Goal: Task Accomplishment & Management: Manage account settings

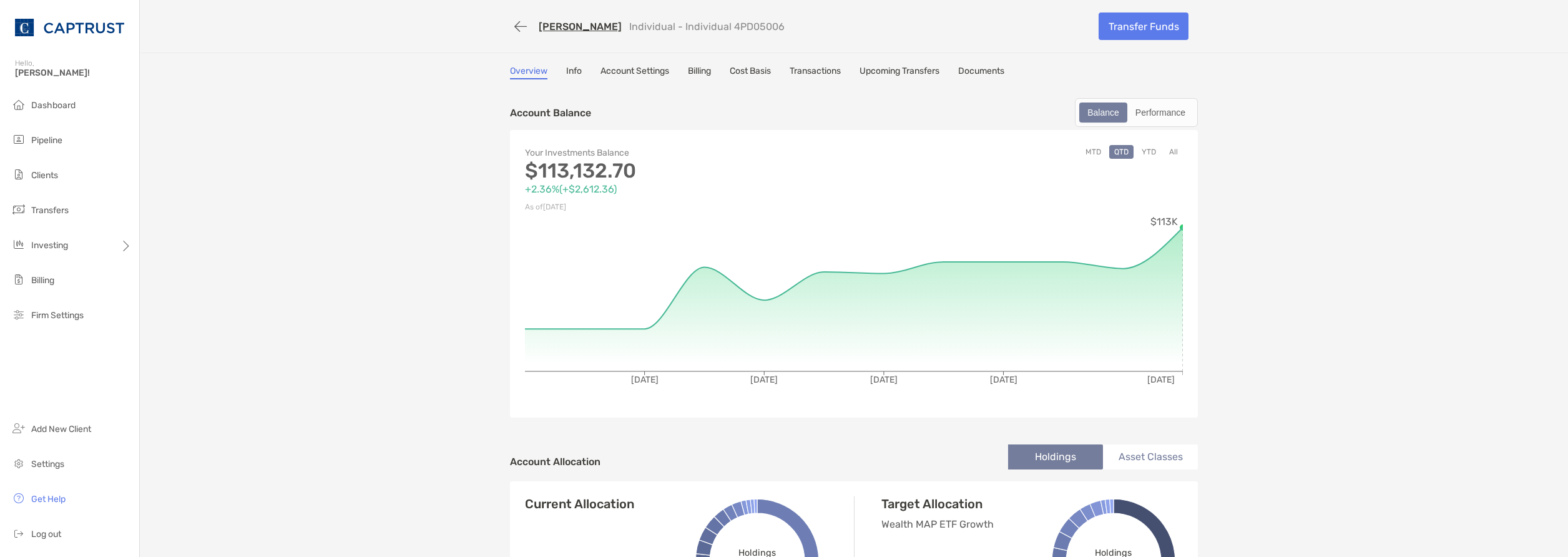
scroll to position [375, 0]
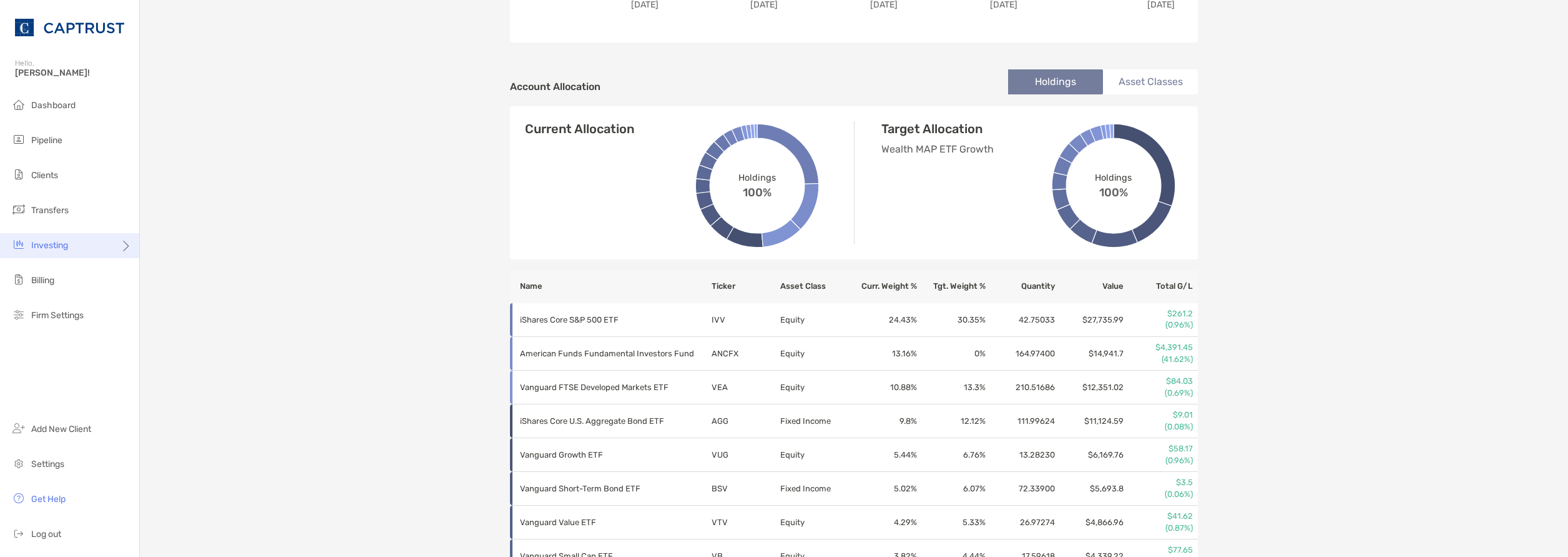
click at [62, 246] on span "Investing" at bounding box center [50, 245] width 37 height 11
click at [180, 268] on span "Rebalancing" at bounding box center [175, 270] width 49 height 11
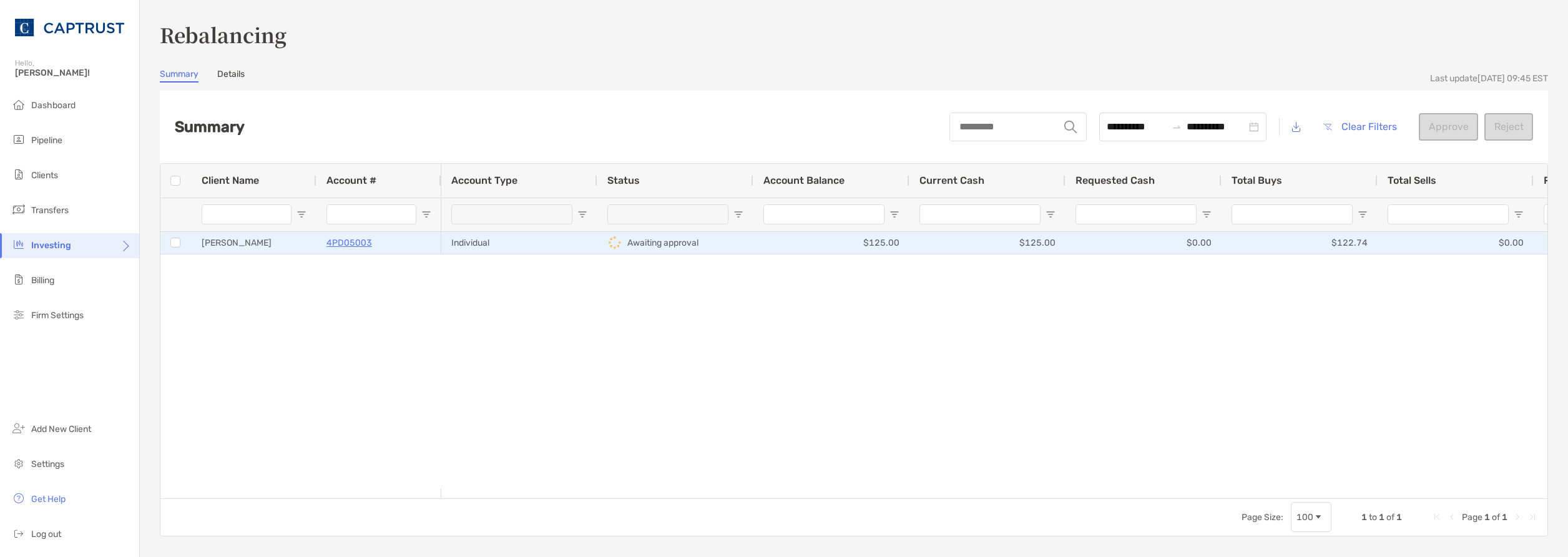
click at [355, 241] on p "4PD05003" at bounding box center [349, 243] width 46 height 16
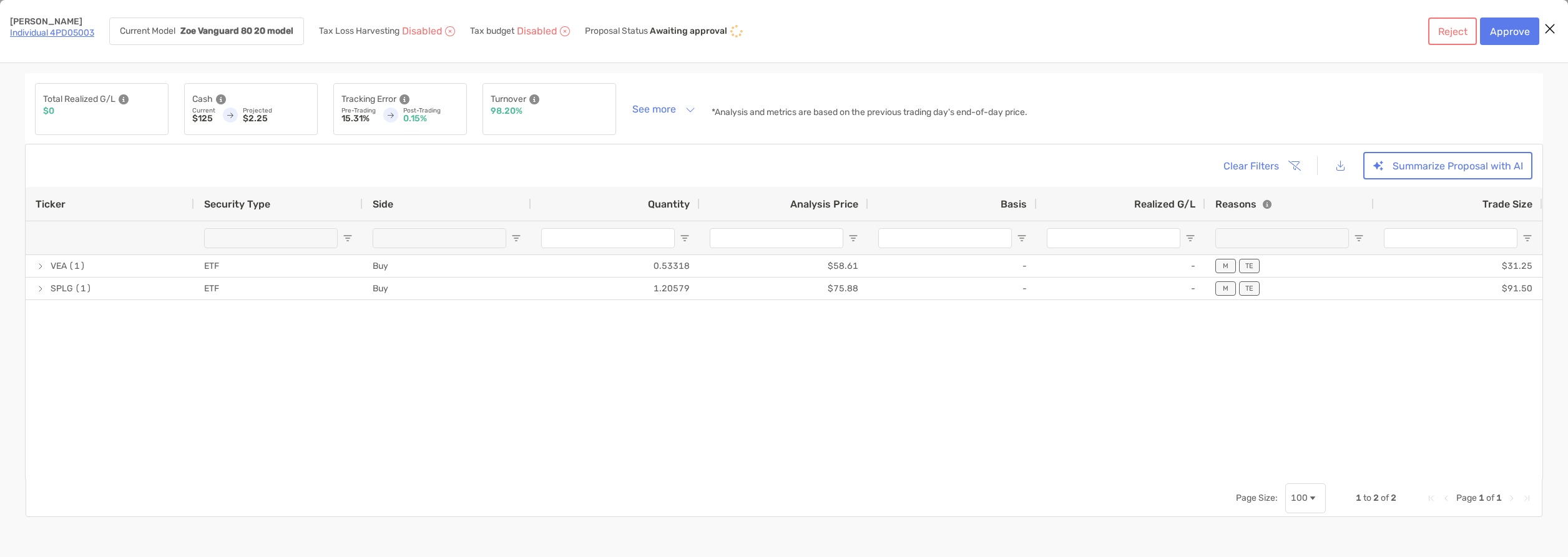
click at [55, 33] on link "Individual 4PD05003" at bounding box center [52, 32] width 84 height 11
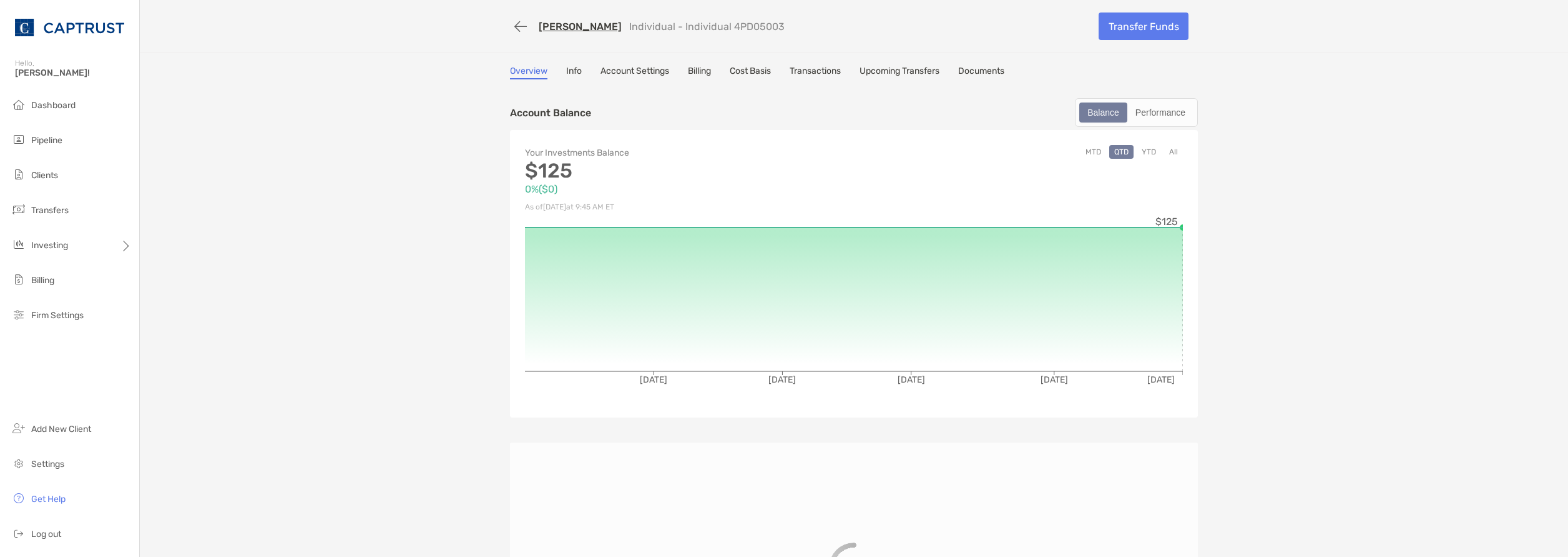
drag, startPoint x: 626, startPoint y: 60, endPoint x: 638, endPoint y: 80, distance: 23.3
click at [626, 60] on div "[PERSON_NAME] Individual - Individual 4PD05003 Transfer Funds Overview Info Acc…" at bounding box center [854, 358] width 1428 height 718
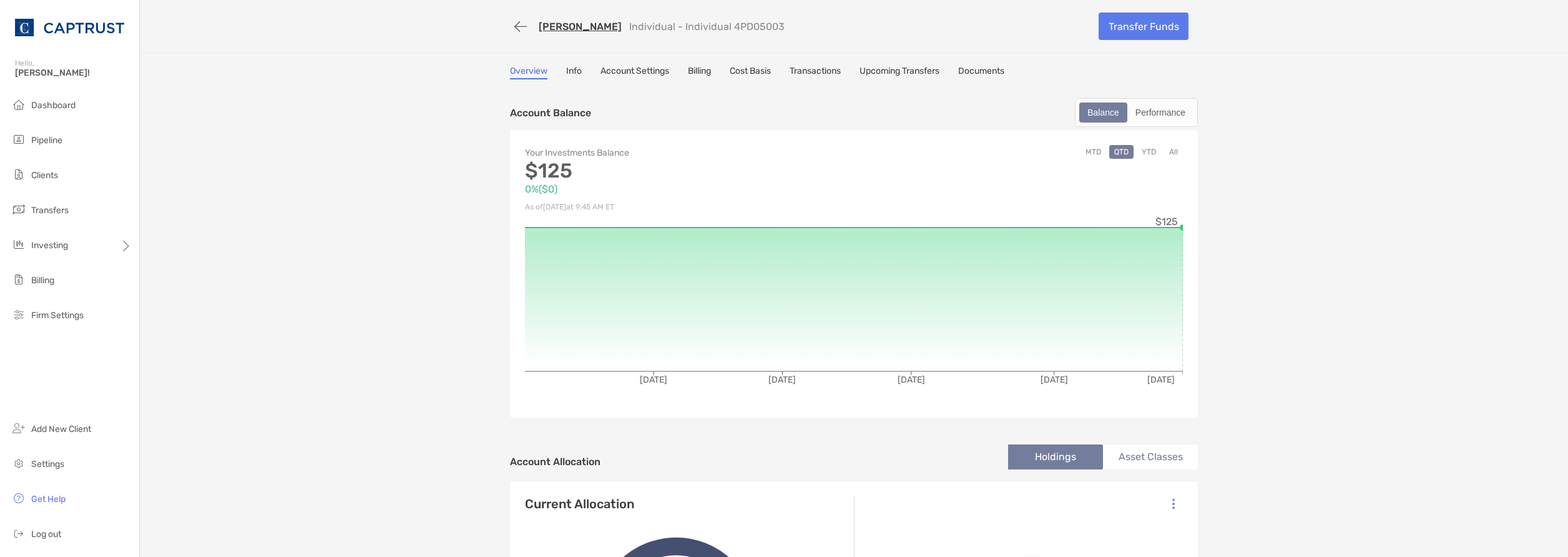
click at [633, 75] on link "Account Settings" at bounding box center [635, 72] width 68 height 14
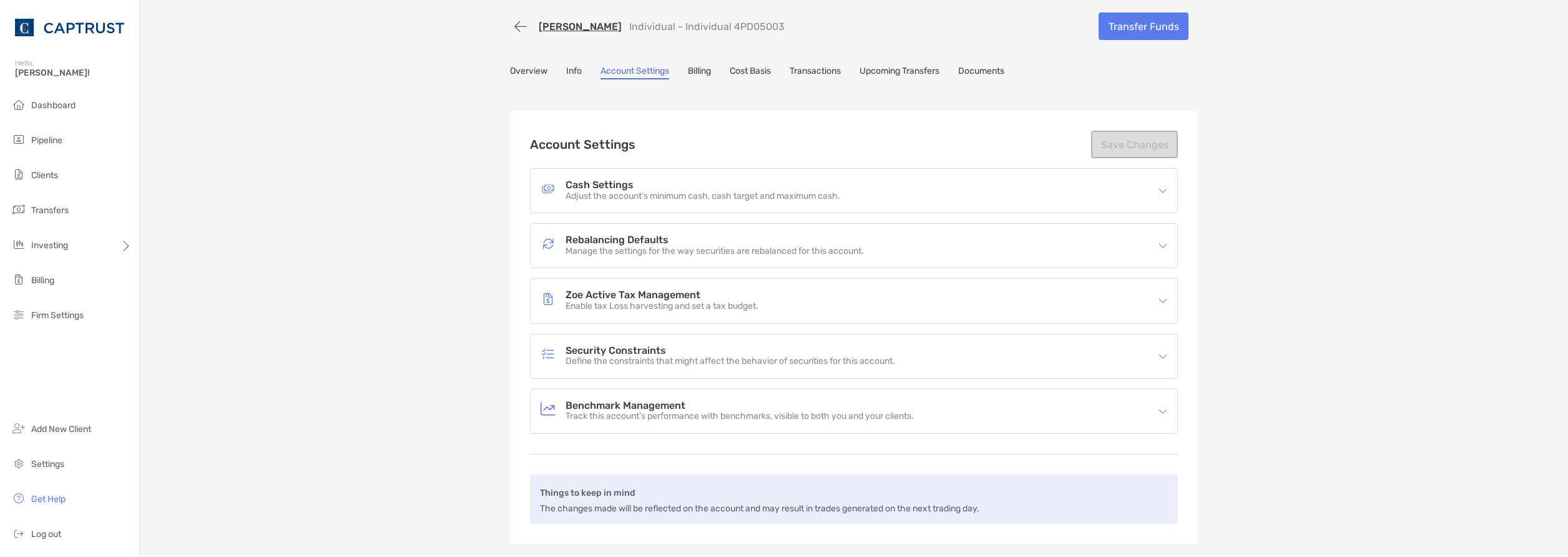
click at [701, 250] on p "Manage the settings for the way securities are rebalanced for this account." at bounding box center [714, 251] width 298 height 11
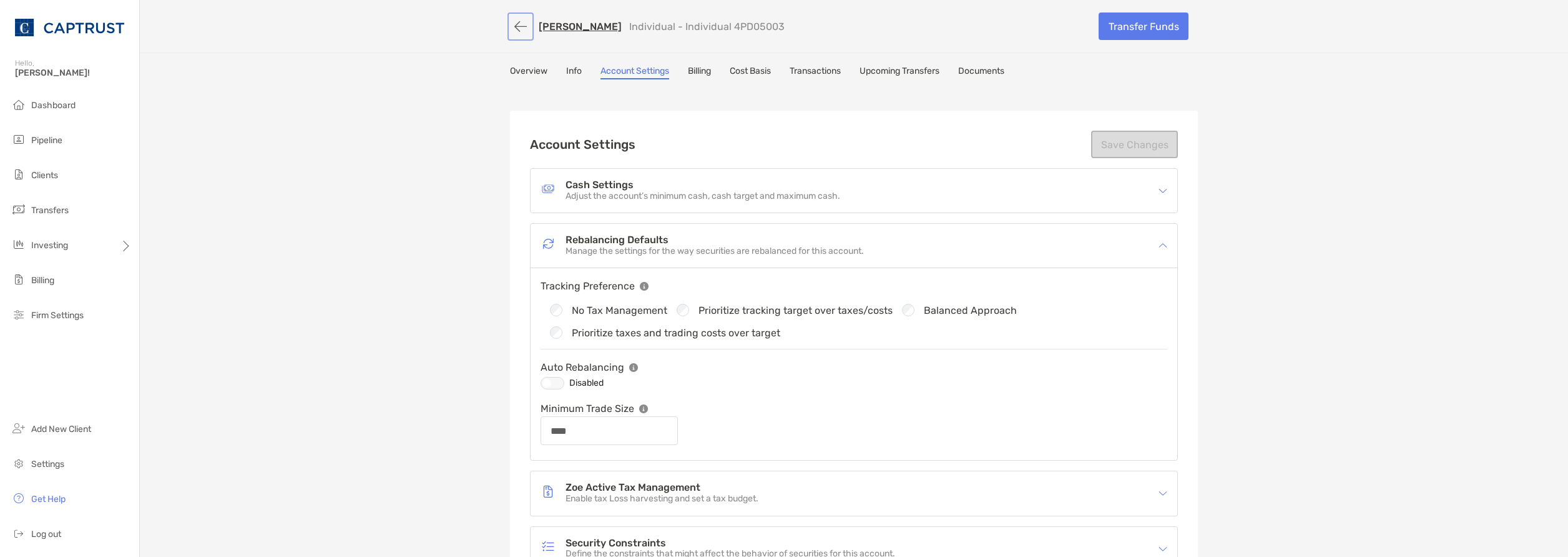
click at [523, 30] on button "button" at bounding box center [520, 26] width 22 height 23
